Goal: Information Seeking & Learning: Learn about a topic

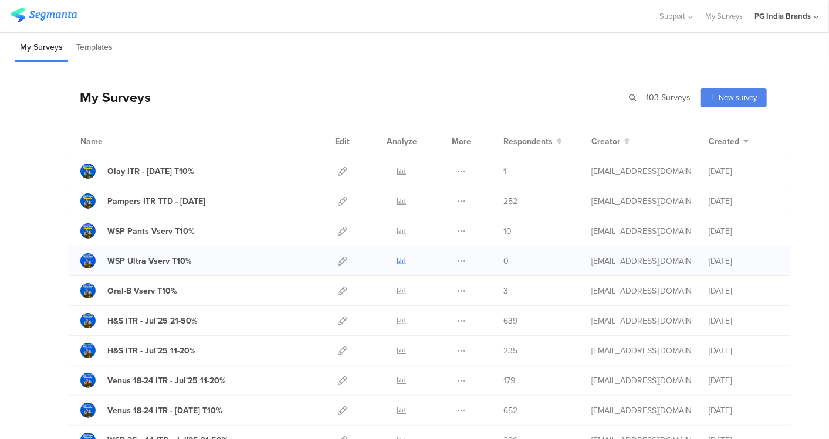
click at [398, 259] on icon at bounding box center [402, 261] width 9 height 9
click at [398, 227] on icon at bounding box center [402, 231] width 9 height 9
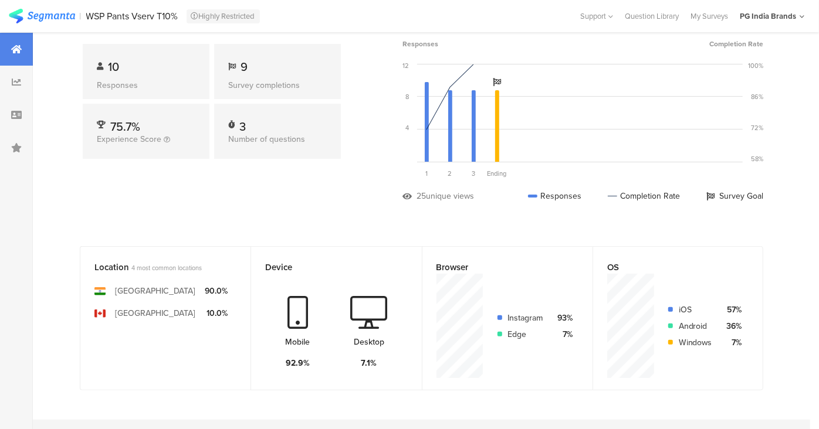
scroll to position [86, 0]
click at [299, 318] on icon at bounding box center [297, 313] width 21 height 33
